Goal: Transaction & Acquisition: Purchase product/service

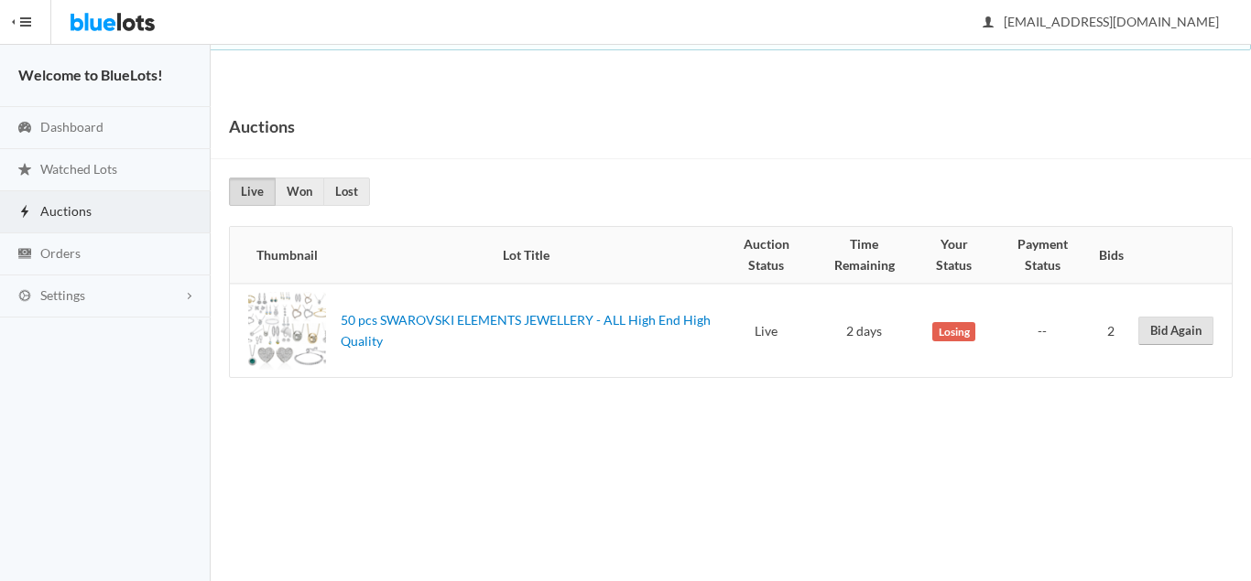
click at [1174, 336] on link "Bid Again" at bounding box center [1175, 331] width 75 height 28
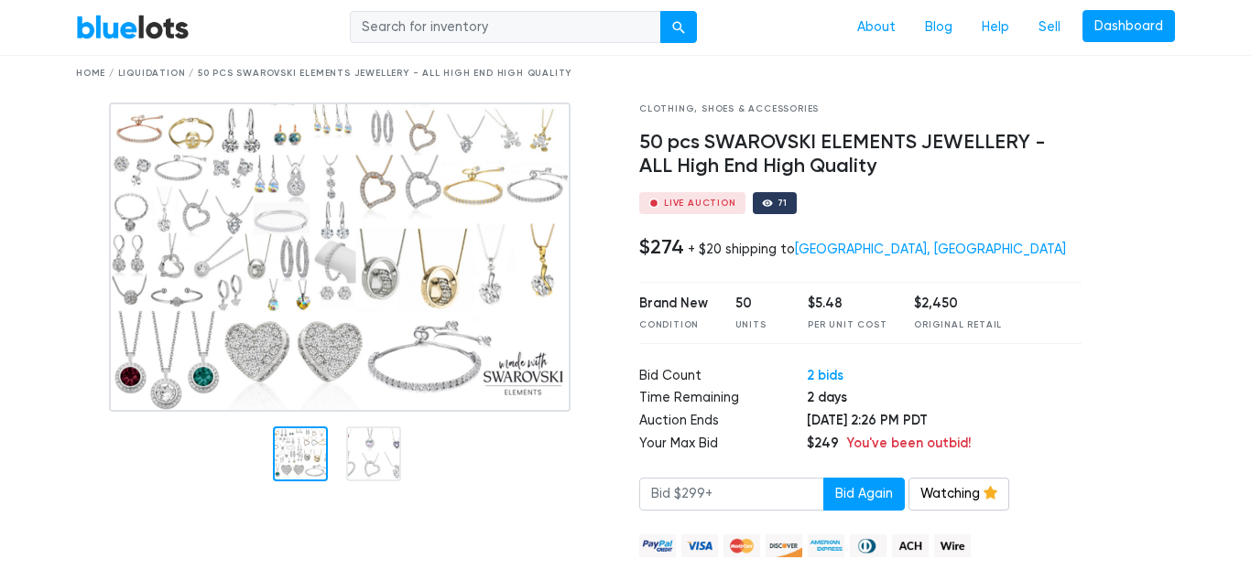
scroll to position [93, 0]
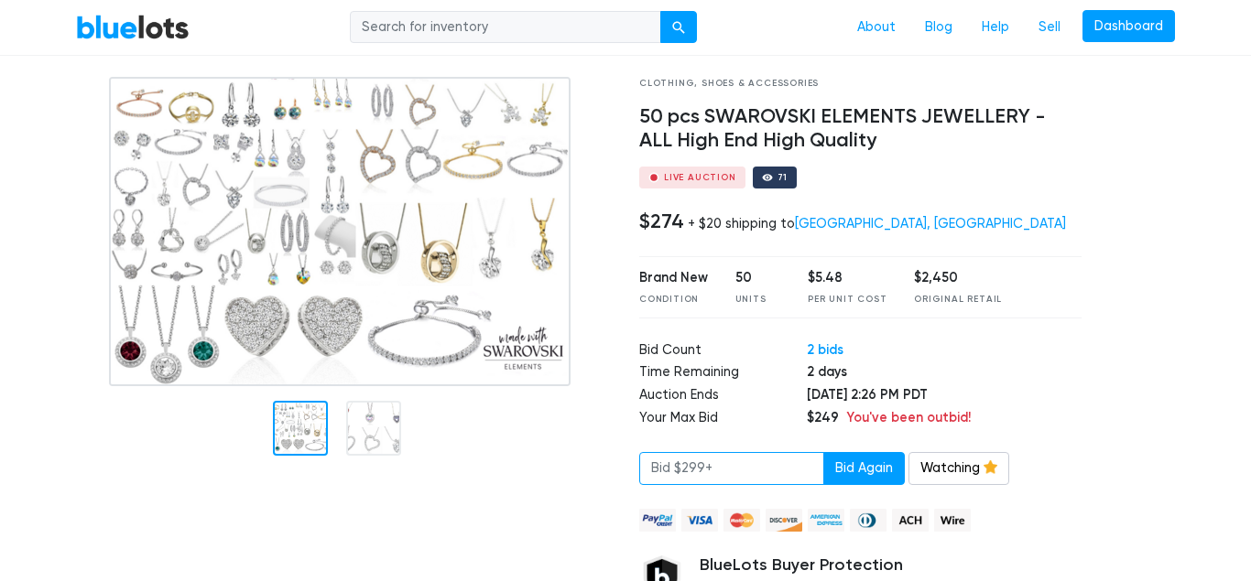
click at [744, 464] on input "number" at bounding box center [731, 468] width 185 height 33
type input "299"
click at [880, 469] on button "Bid Again" at bounding box center [863, 468] width 81 height 33
